Goal: Information Seeking & Learning: Find specific fact

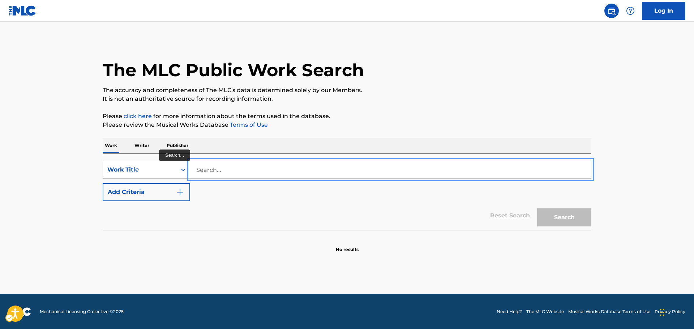
click at [224, 168] on input "Search..." at bounding box center [390, 169] width 401 height 17
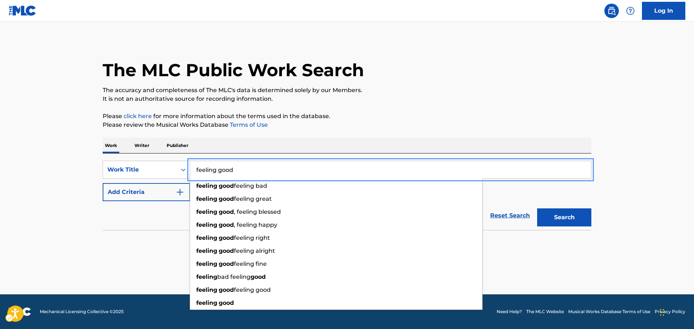
type input "feeling good"
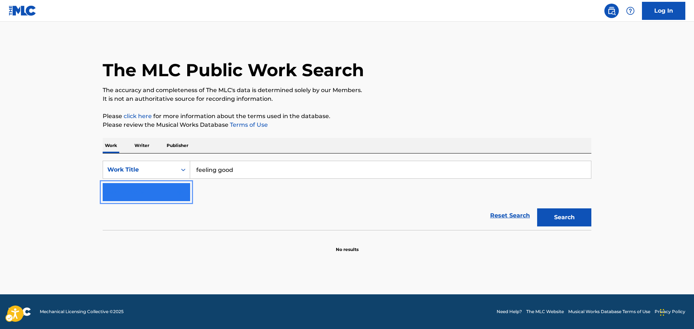
click at [182, 192] on img "Search Form" at bounding box center [180, 192] width 9 height 9
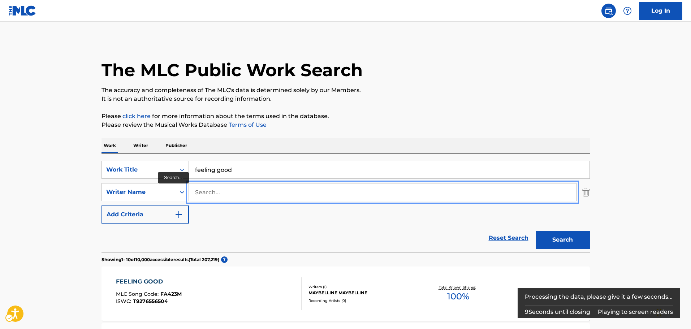
click at [214, 190] on input "Search..." at bounding box center [382, 192] width 387 height 17
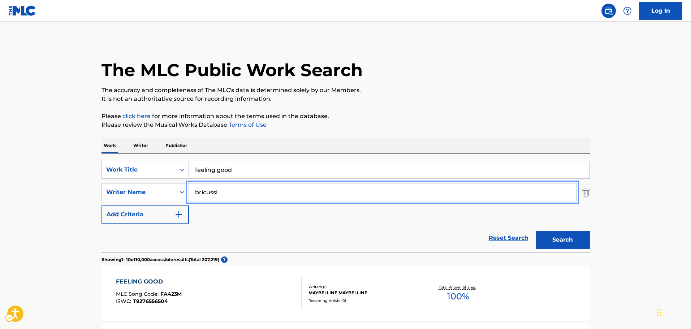
click at [102, 206] on button "Add Criteria" at bounding box center [145, 215] width 87 height 18
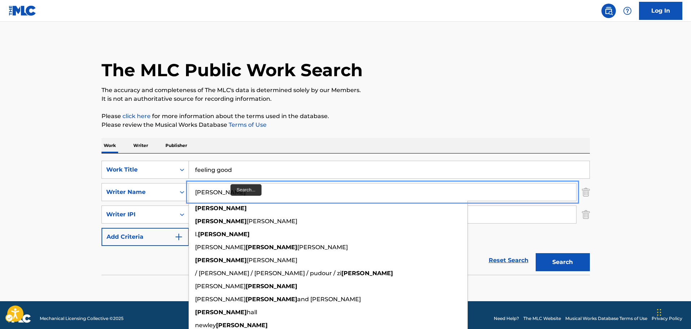
type input "bricusse"
click at [102, 228] on button "Add Criteria" at bounding box center [145, 237] width 87 height 18
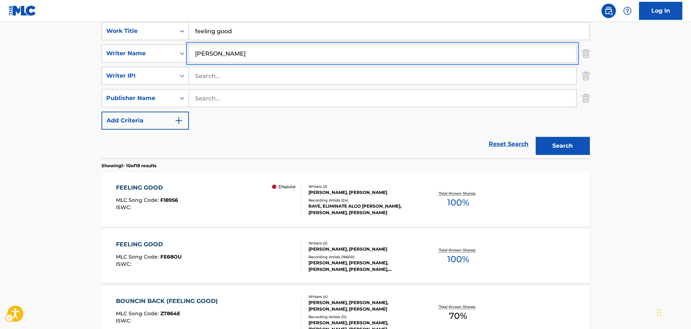
scroll to position [145, 0]
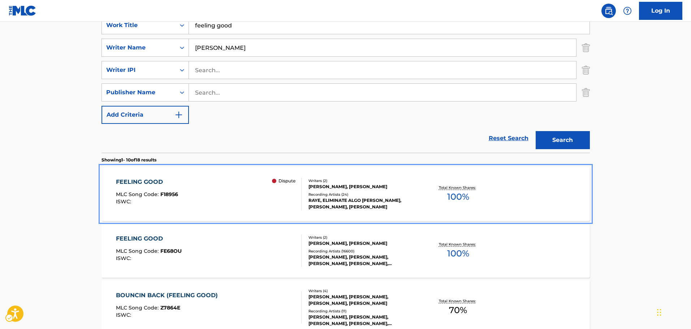
click at [149, 177] on div "FEELING GOOD MLC Song Code : F18956 ISWC : Dispute Writers ( 2 ) ANTHONY GEORGE…" at bounding box center [346, 194] width 489 height 54
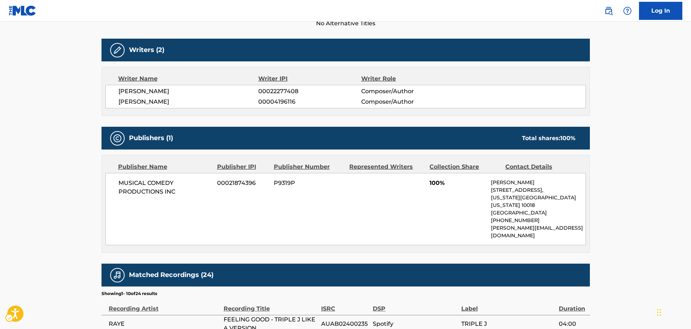
scroll to position [217, 0]
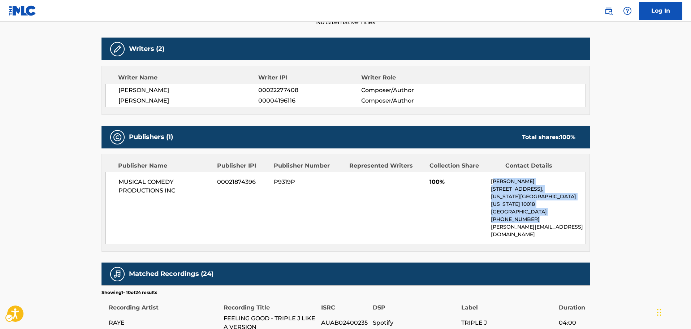
drag, startPoint x: 493, startPoint y: 182, endPoint x: 523, endPoint y: 203, distance: 36.6
click at [547, 212] on div "Sarah Smith 266 W. 37th Street 17th Floor, New York, New York 10018 United Stat…" at bounding box center [538, 208] width 94 height 61
drag, startPoint x: 565, startPoint y: 218, endPoint x: 489, endPoint y: 188, distance: 81.9
click at [488, 187] on div "MUSICAL COMEDY PRODUCTIONS INC 00021874396 P9319P 100% Sarah Smith 266 W. 37th …" at bounding box center [346, 208] width 481 height 72
copy div "Sarah Smith 266 W. 37th Street 17th Floor, New York, New York 10018 United Stat…"
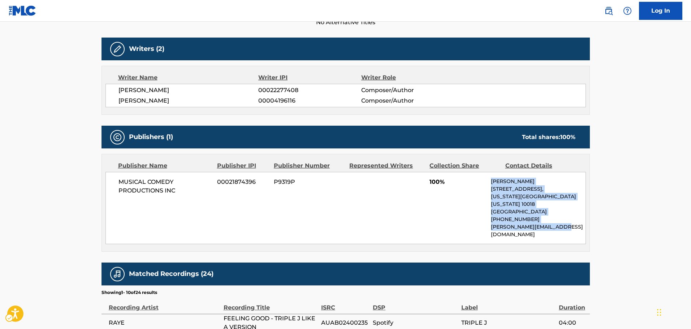
copy div "Sarah Smith 266 W. 37th Street 17th Floor, New York, New York 10018 United Stat…"
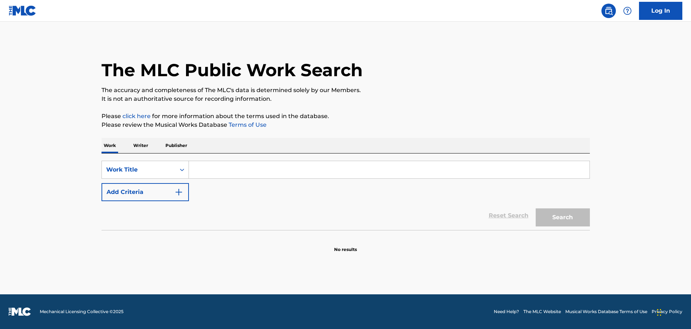
click at [232, 174] on input "Search Form" at bounding box center [389, 169] width 401 height 17
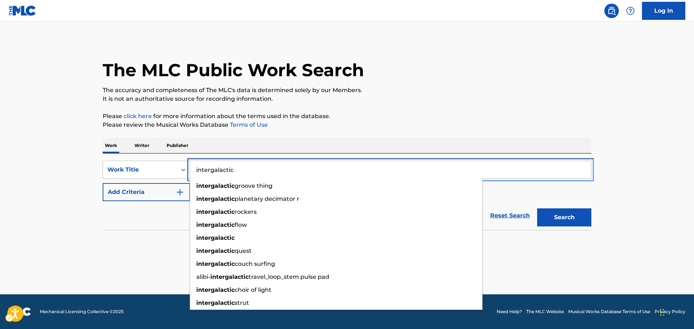
type input "intergalactic"
click at [103, 183] on button "Add Criteria" at bounding box center [146, 192] width 87 height 18
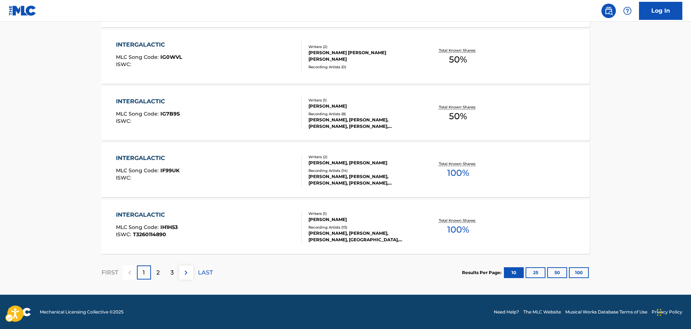
scroll to position [578, 0]
click at [185, 273] on img at bounding box center [186, 272] width 9 height 9
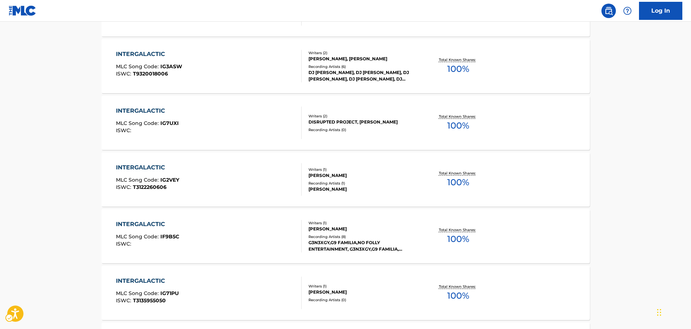
scroll to position [542, 0]
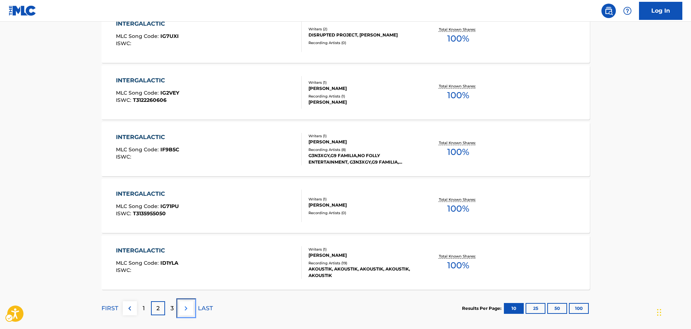
click at [188, 310] on img at bounding box center [186, 308] width 9 height 9
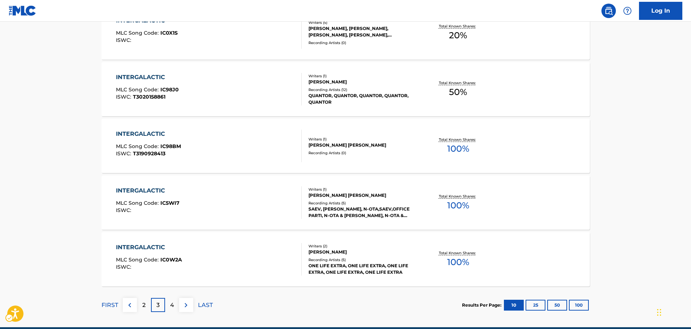
scroll to position [578, 0]
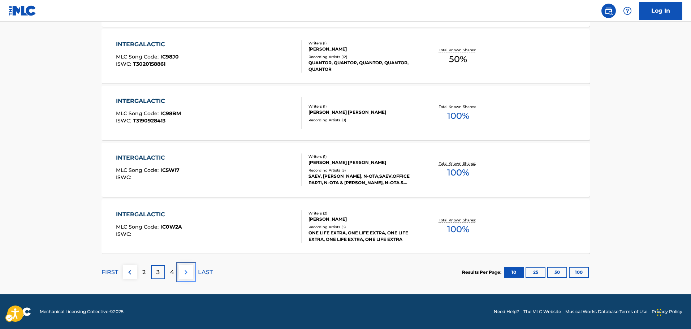
click at [187, 273] on img at bounding box center [186, 272] width 9 height 9
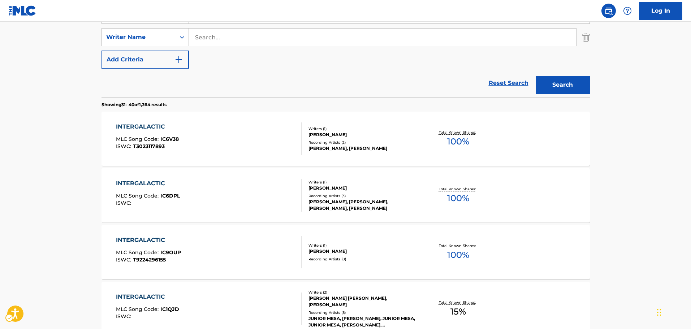
scroll to position [0, 0]
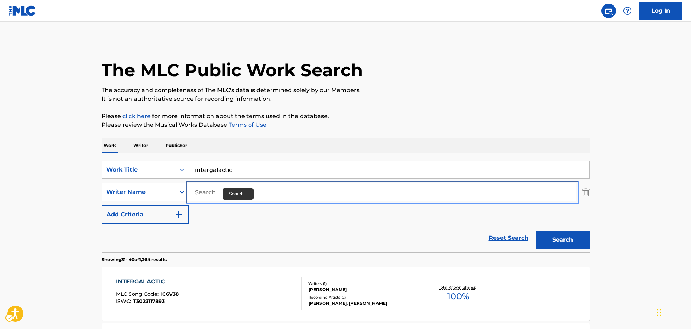
click at [216, 196] on input "Search..." at bounding box center [382, 192] width 387 height 17
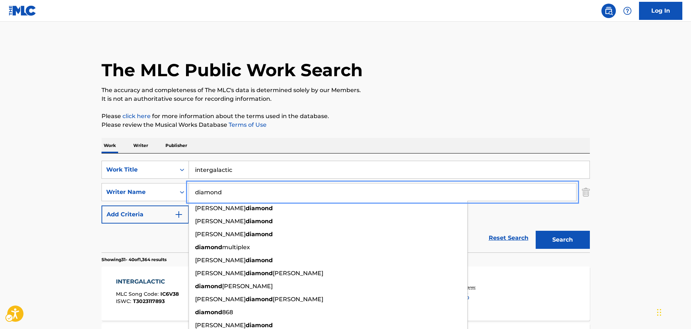
type input "diamond"
click at [102, 206] on button "Add Criteria" at bounding box center [145, 215] width 87 height 18
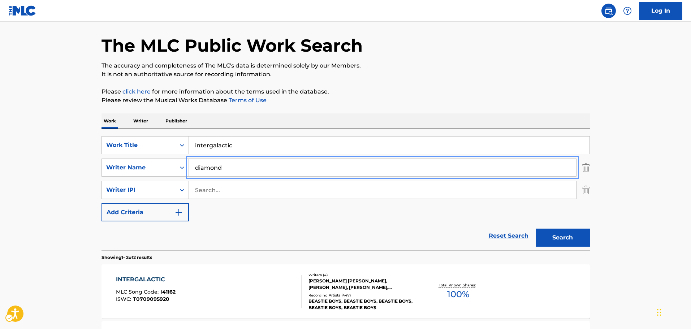
scroll to position [108, 0]
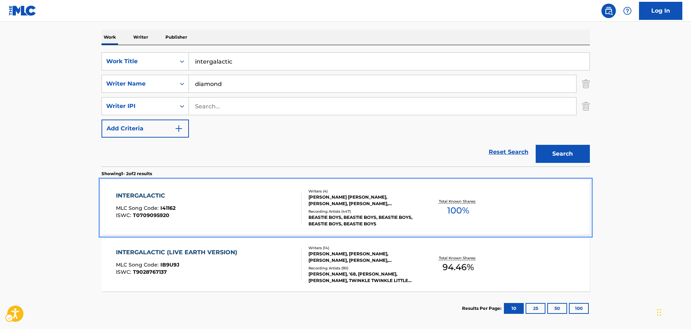
click at [143, 197] on div "INTERGALACTIC" at bounding box center [146, 196] width 60 height 9
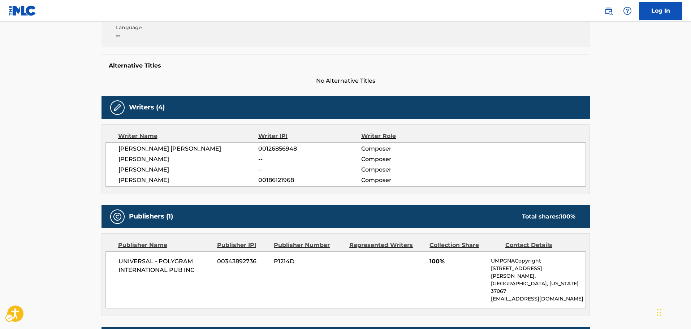
scroll to position [181, 0]
